Goal: Task Accomplishment & Management: Complete application form

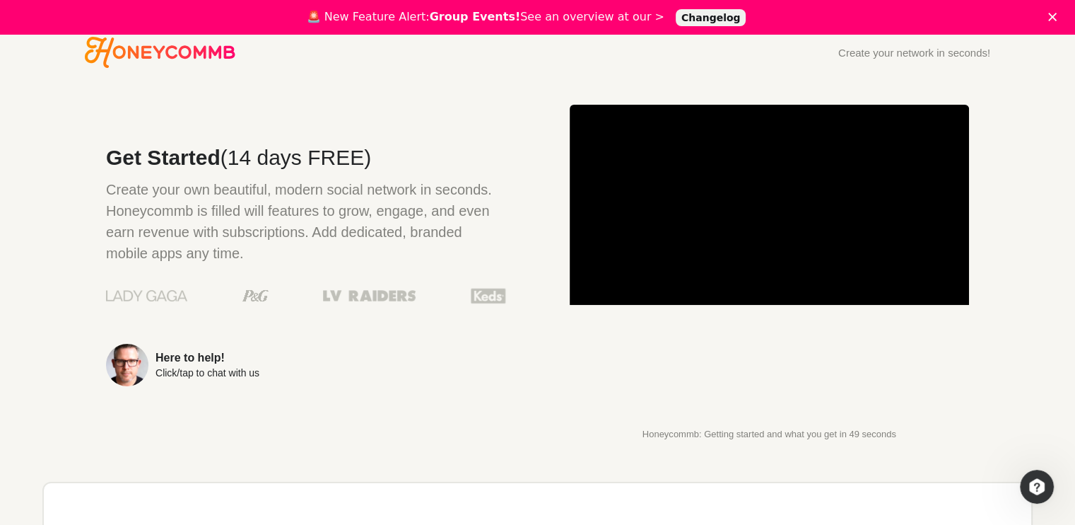
click at [964, 53] on div "Create your network in seconds!" at bounding box center [914, 52] width 152 height 11
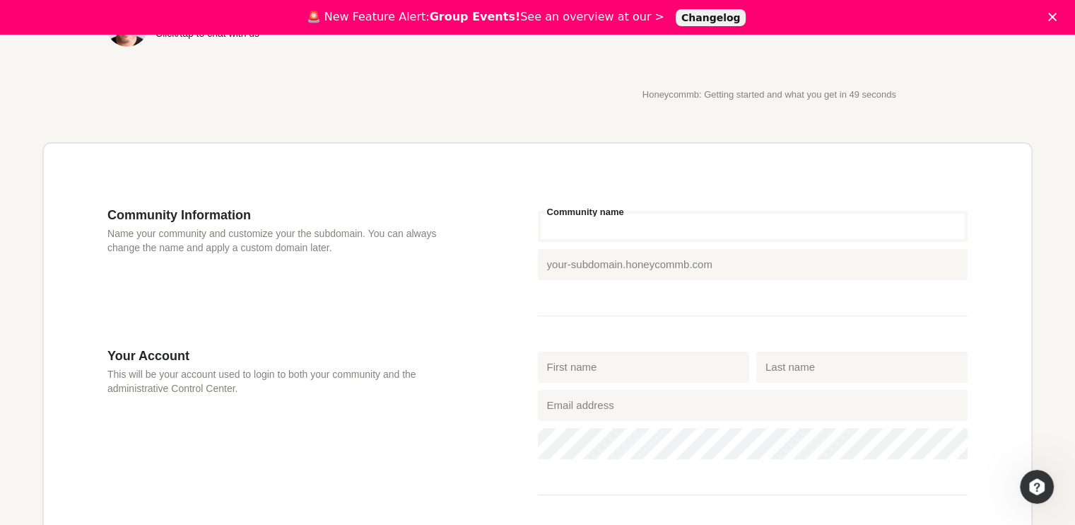
click at [648, 223] on input "Community name" at bounding box center [753, 226] width 431 height 31
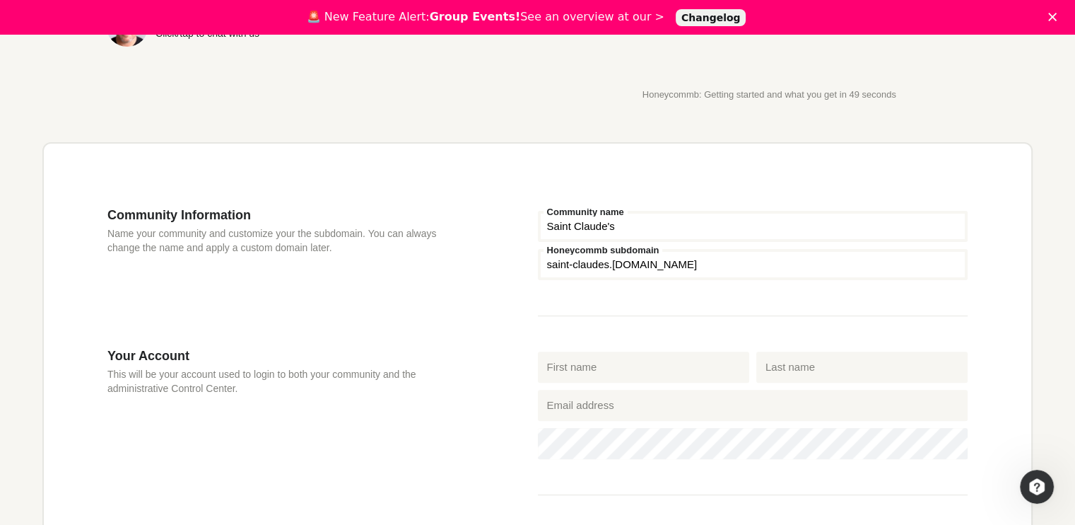
type input "Saint Claude's"
click at [640, 373] on input "First name" at bounding box center [643, 366] width 211 height 31
type input "[PERSON_NAME]"
type input "Benvenuti"
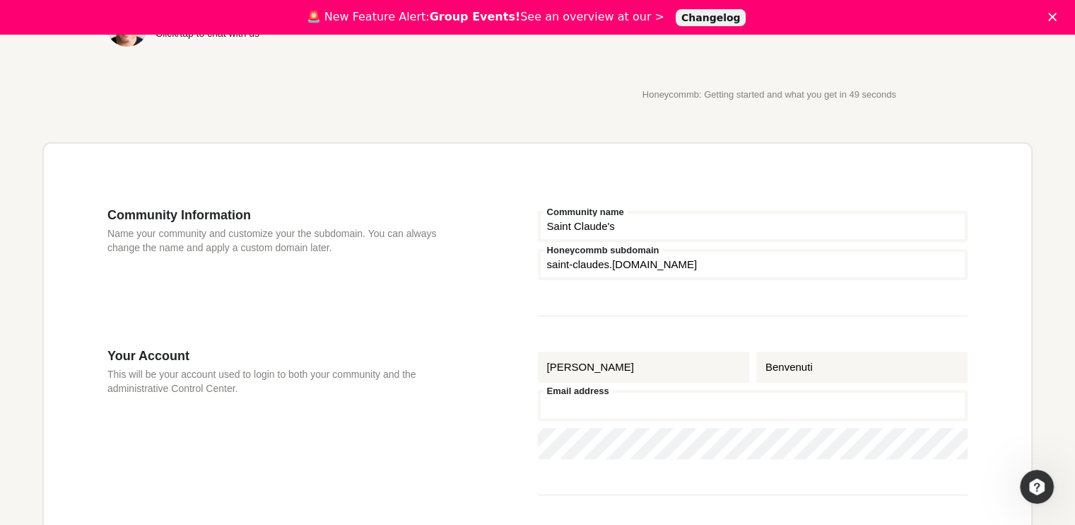
type input "[EMAIL_ADDRESS][DOMAIN_NAME]"
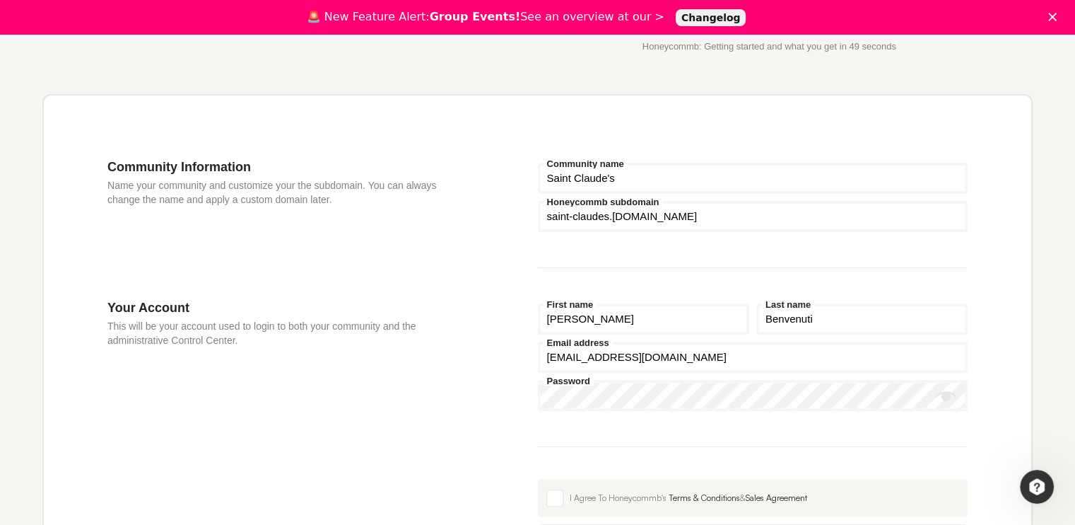
scroll to position [481, 0]
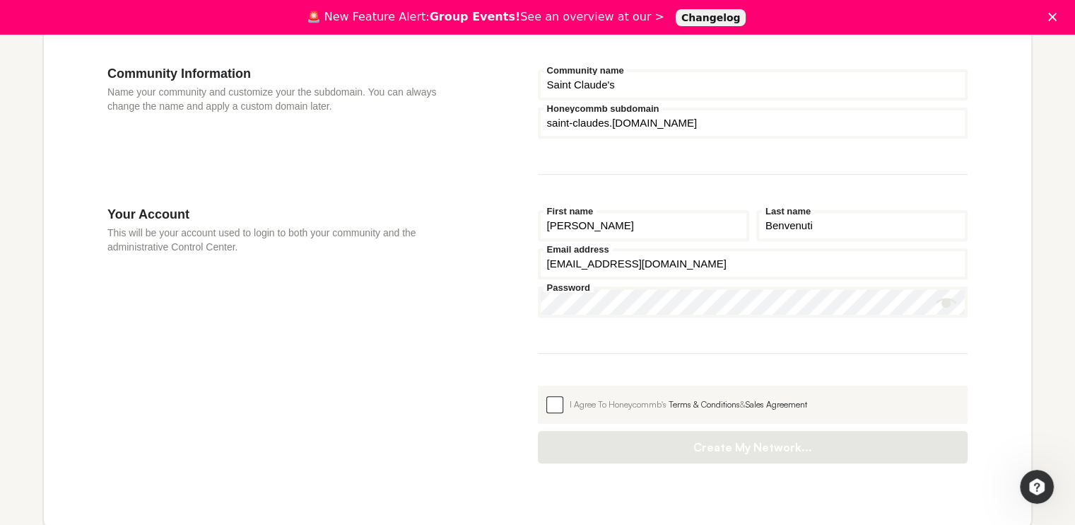
click at [556, 406] on span at bounding box center [554, 404] width 17 height 17
click at [538, 385] on input "I Agree To Honeycommb's Terms & Conditions & Sales Agreement" at bounding box center [538, 385] width 0 height 0
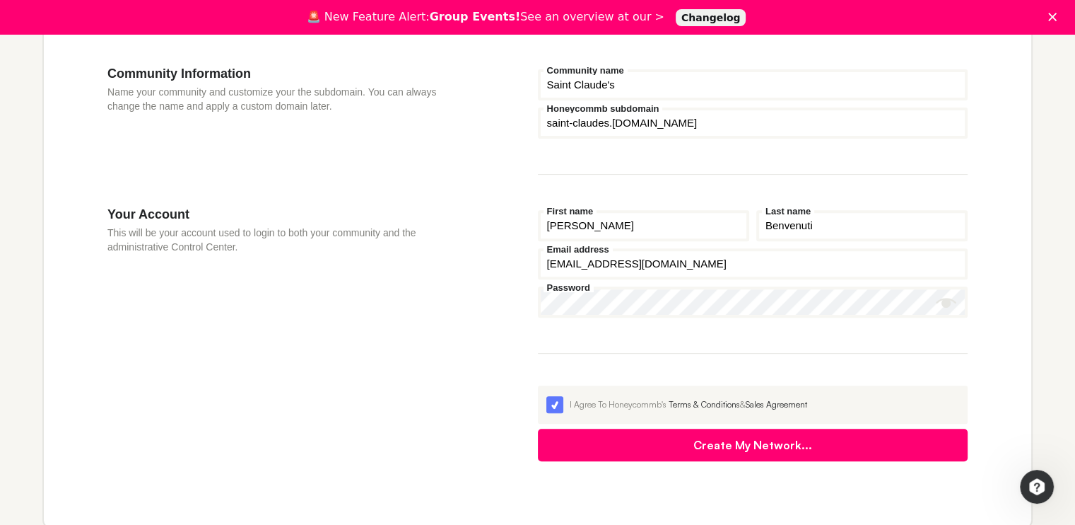
click at [648, 444] on button "Create My Network..." at bounding box center [753, 444] width 431 height 33
